Goal: Transaction & Acquisition: Purchase product/service

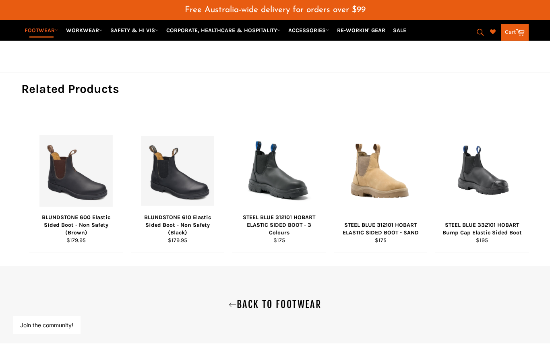
scroll to position [646, 0]
click at [281, 298] on link "Back to FOOTWEAR" at bounding box center [275, 304] width 534 height 13
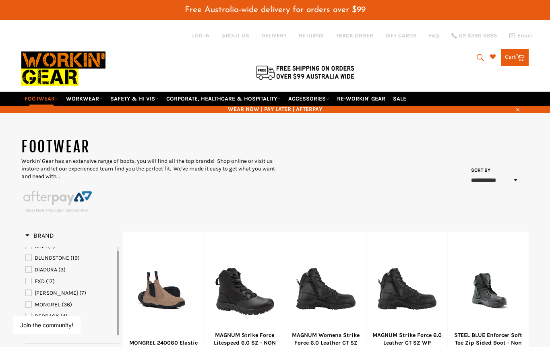
click at [32, 301] on link "MONGREL (36)" at bounding box center [70, 305] width 90 height 9
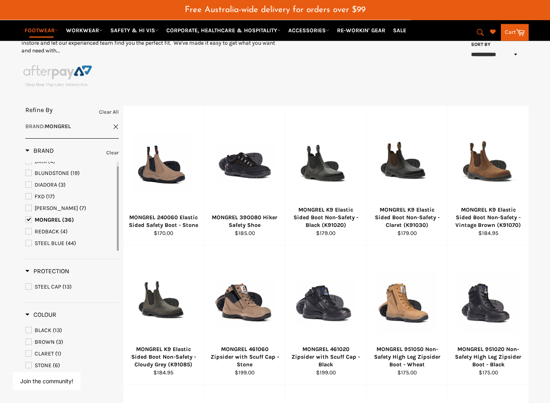
scroll to position [126, 0]
click at [246, 300] on div at bounding box center [245, 302] width 61 height 95
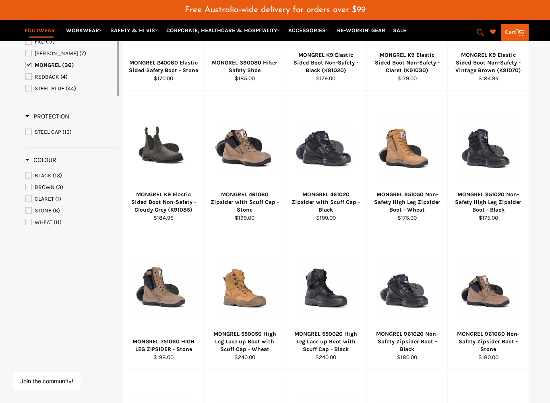
scroll to position [287, 0]
click at [501, 312] on div at bounding box center [488, 287] width 61 height 95
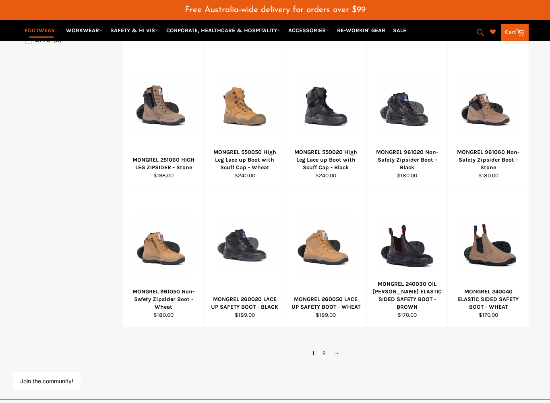
scroll to position [462, 0]
click at [505, 264] on div at bounding box center [488, 245] width 61 height 95
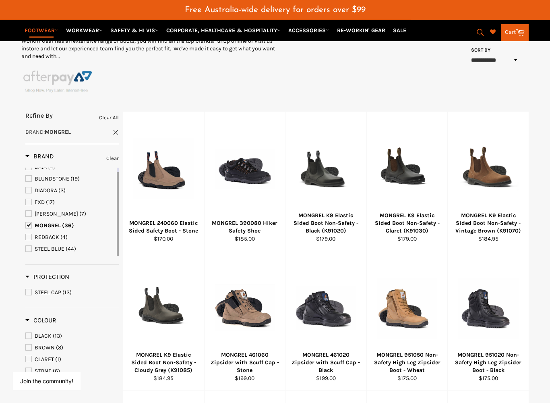
scroll to position [120, 0]
click at [161, 204] on div at bounding box center [163, 169] width 61 height 95
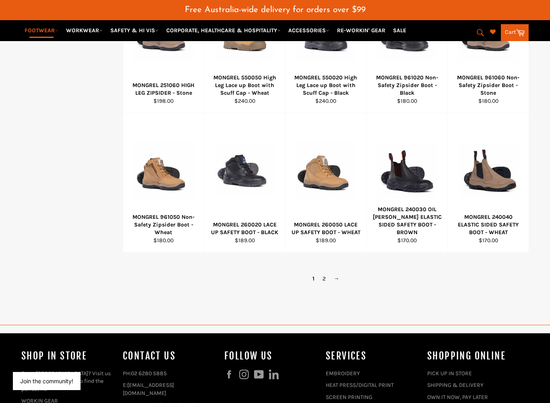
scroll to position [545, 0]
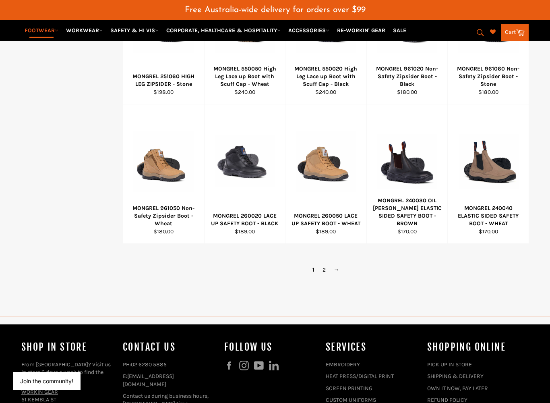
click at [322, 264] on link "2" at bounding box center [323, 270] width 11 height 12
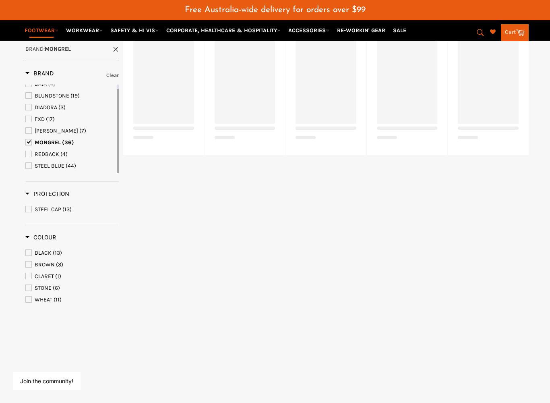
scroll to position [200, 0]
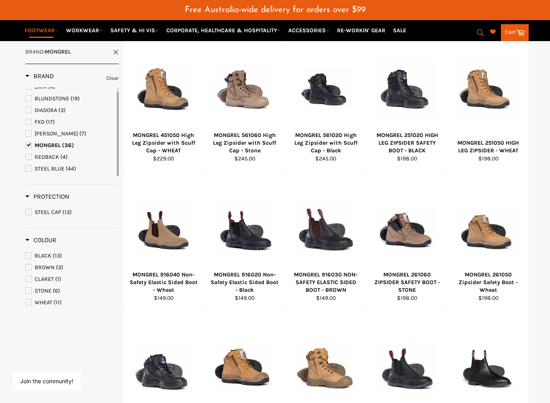
click at [176, 255] on div at bounding box center [163, 228] width 61 height 95
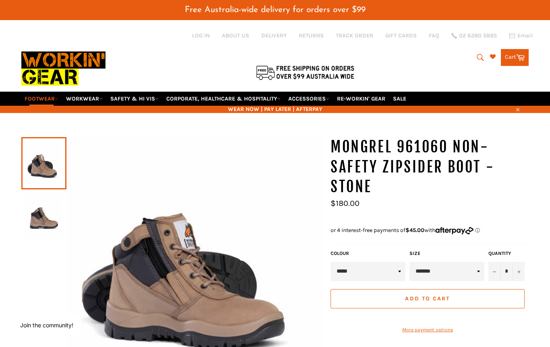
click at [433, 262] on select "**********" at bounding box center [446, 271] width 75 height 19
select select "*********"
click at [361, 262] on select "*****" at bounding box center [368, 271] width 75 height 19
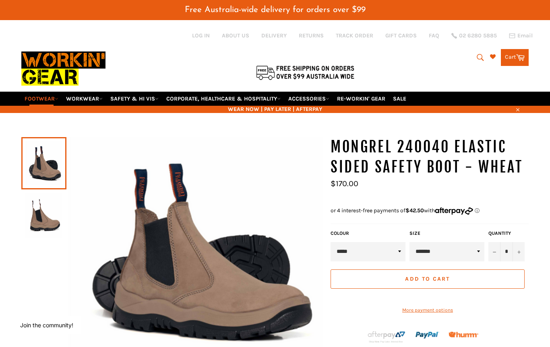
click at [35, 211] on img at bounding box center [43, 216] width 37 height 44
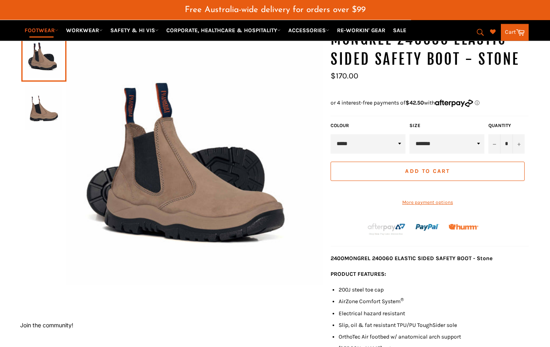
scroll to position [94, 0]
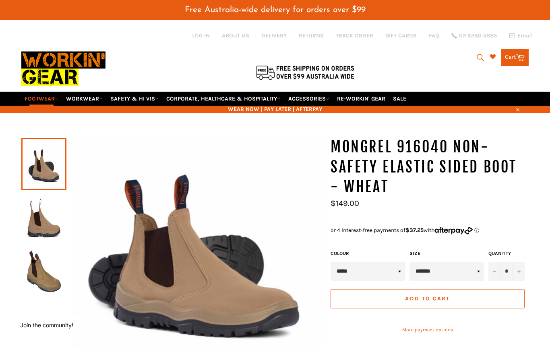
click at [432, 262] on select "**********" at bounding box center [446, 271] width 75 height 19
select select "*********"
click at [452, 289] on button "Add to Cart" at bounding box center [428, 298] width 194 height 19
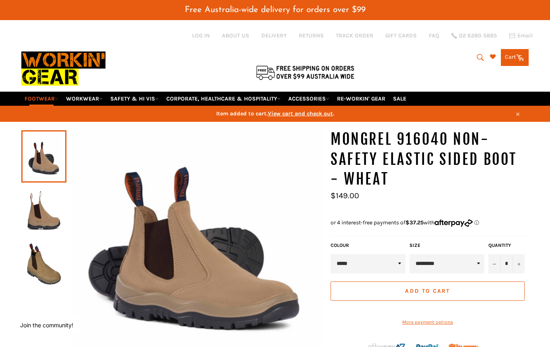
click at [295, 110] on span "View cart and check out" at bounding box center [300, 113] width 65 height 7
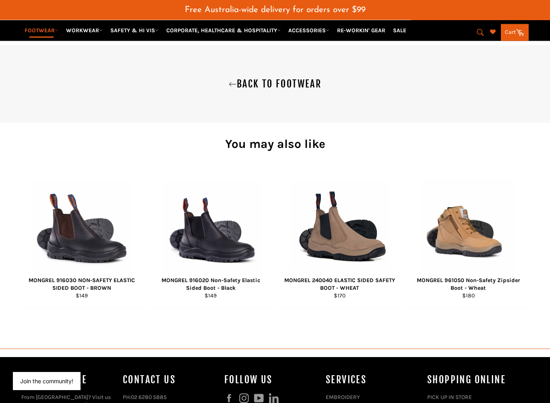
scroll to position [706, 0]
click at [484, 271] on div "View" at bounding box center [468, 238] width 121 height 139
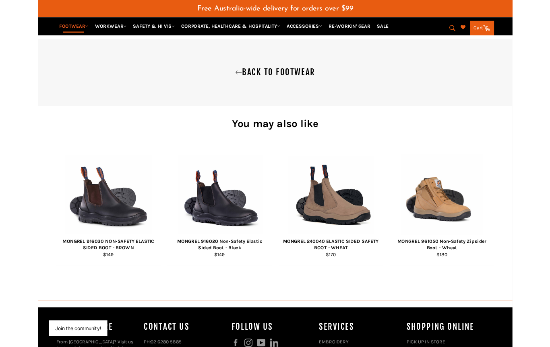
scroll to position [729, 0]
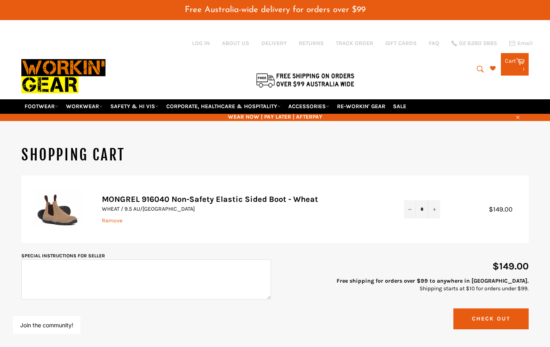
click at [525, 64] on link "Cart Cart 1 items" at bounding box center [515, 64] width 28 height 23
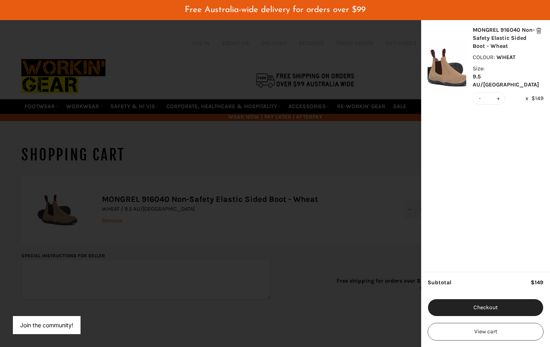
click at [472, 83] on div "MONGREL 916040 Non-Safety Elastic Sided Boot - Wheat COLOUR : WHEAT Size : 9.5 …" at bounding box center [486, 65] width 116 height 79
click at [483, 93] on input "*" at bounding box center [489, 99] width 12 height 12
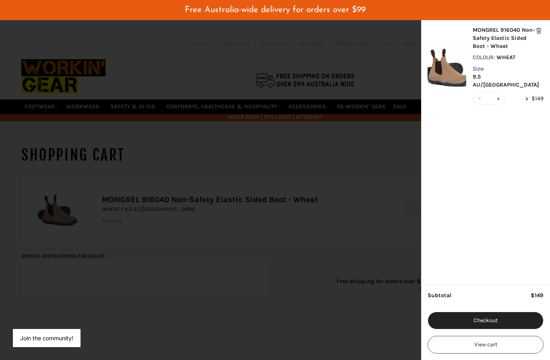
click at [480, 93] on button "-" at bounding box center [480, 99] width 6 height 12
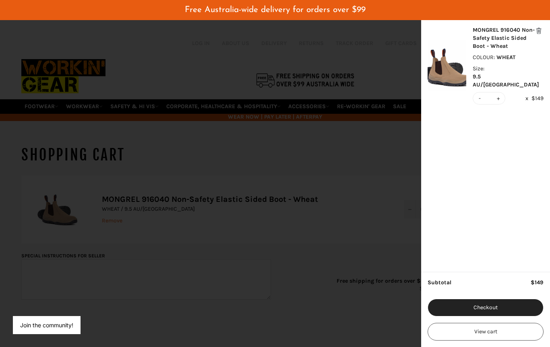
click at [490, 93] on input "*" at bounding box center [489, 99] width 12 height 12
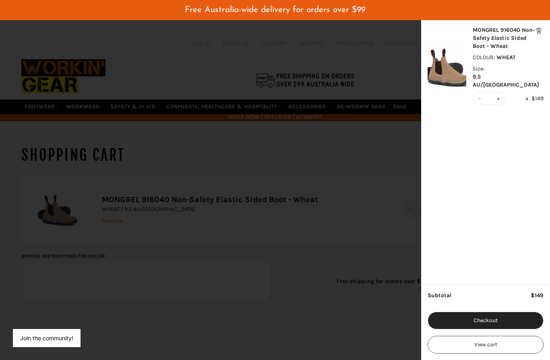
click at [480, 93] on button "-" at bounding box center [480, 99] width 6 height 12
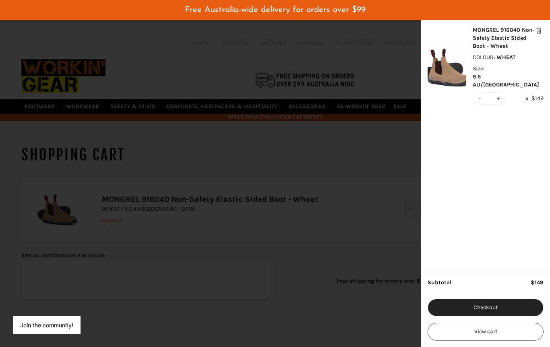
click at [477, 93] on button "-" at bounding box center [480, 99] width 6 height 12
click at [481, 93] on button "-" at bounding box center [480, 99] width 6 height 12
click at [479, 93] on button "-" at bounding box center [480, 99] width 6 height 12
click at [489, 93] on input "*" at bounding box center [489, 99] width 12 height 12
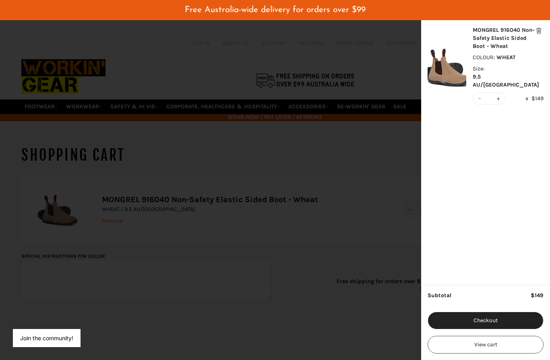
click at [498, 93] on button "+" at bounding box center [498, 99] width 6 height 12
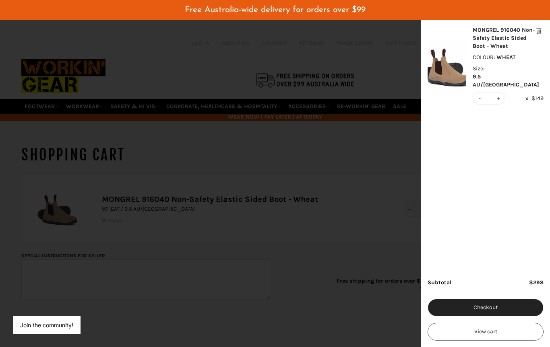
click at [481, 93] on button "-" at bounding box center [480, 99] width 6 height 12
type input "*"
click at [479, 93] on button "-" at bounding box center [480, 99] width 6 height 12
click at [480, 93] on button "-" at bounding box center [480, 99] width 6 height 12
click at [539, 29] on button "modal" at bounding box center [539, 31] width 10 height 10
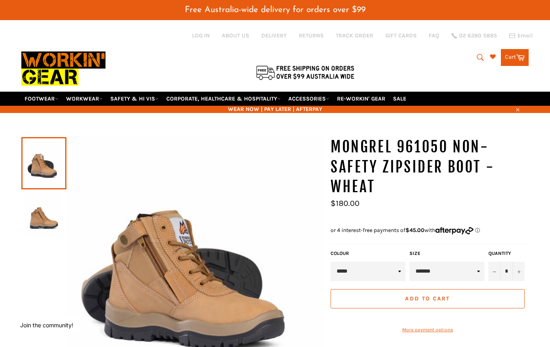
click at [436, 262] on select "**********" at bounding box center [446, 271] width 75 height 19
select select "*********"
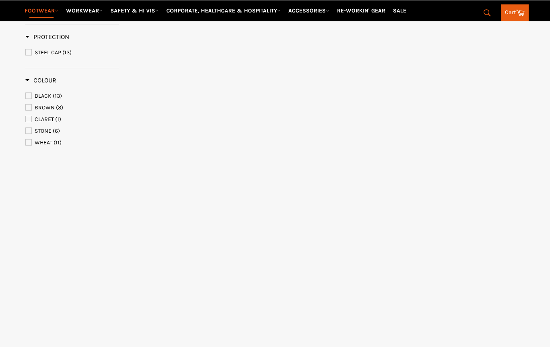
scroll to position [201, 0]
